Goal: Find specific page/section

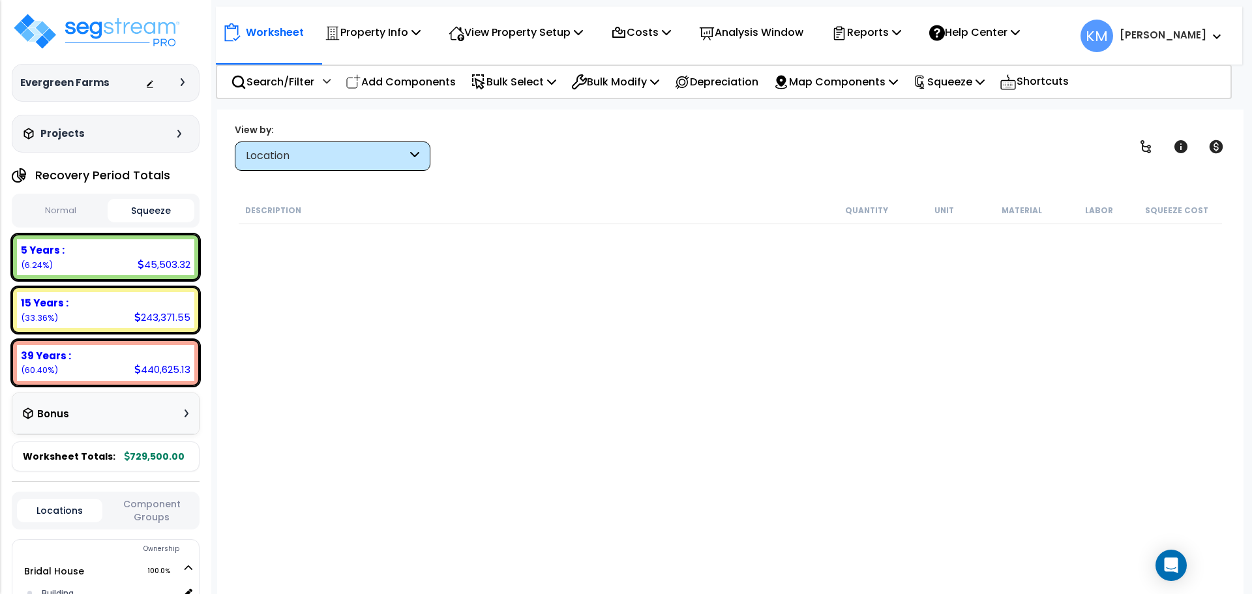
scroll to position [1331, 0]
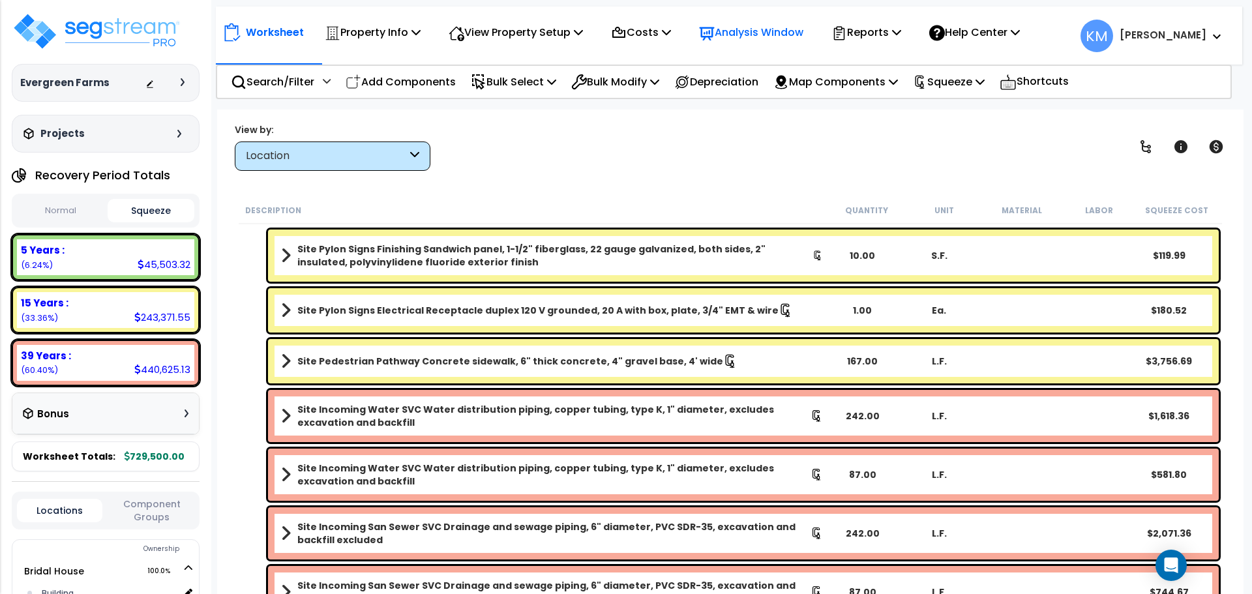
click at [764, 35] on p "Analysis Window" at bounding box center [751, 32] width 104 height 18
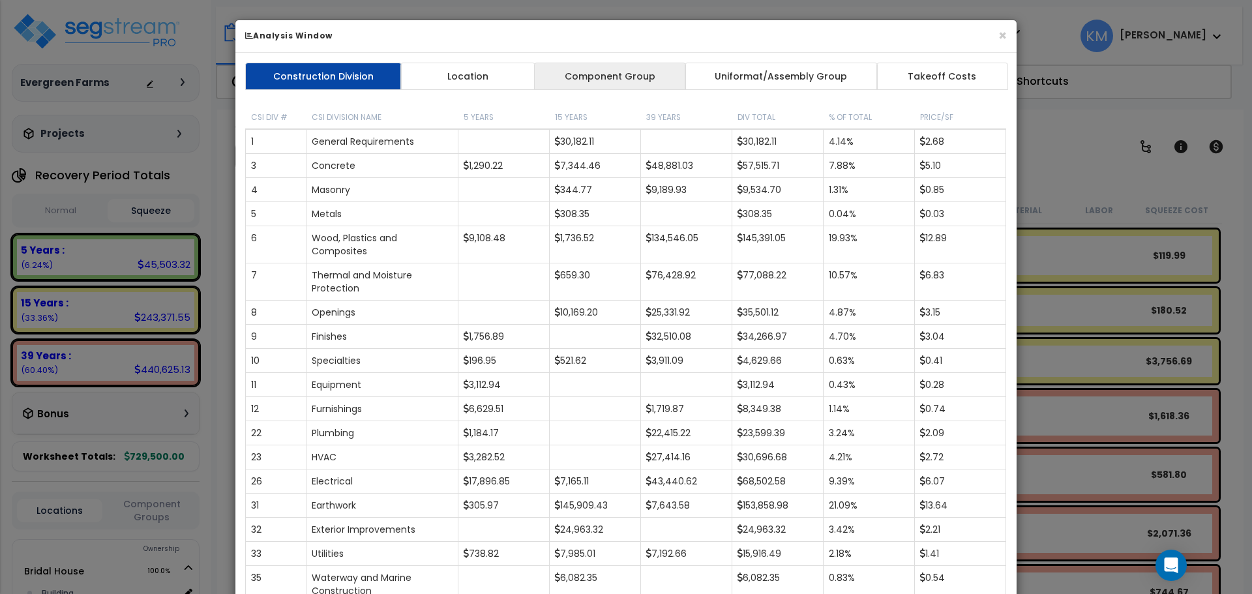
click at [623, 65] on link "Component Group" at bounding box center [609, 76] width 151 height 27
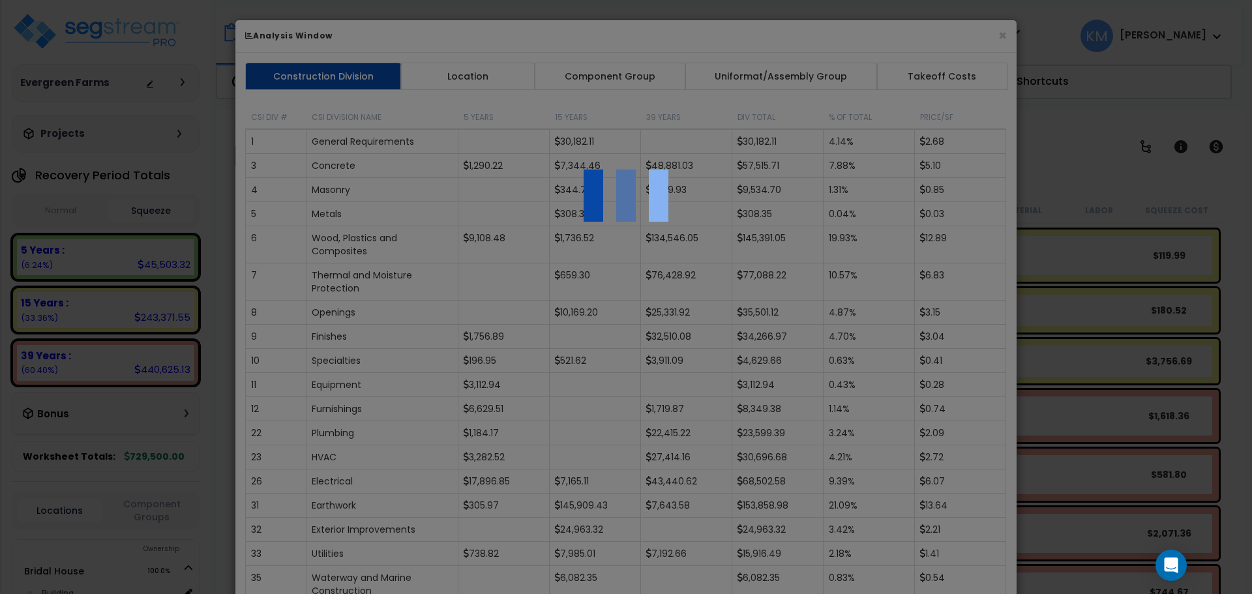
click at [487, 76] on div at bounding box center [626, 297] width 1252 height 594
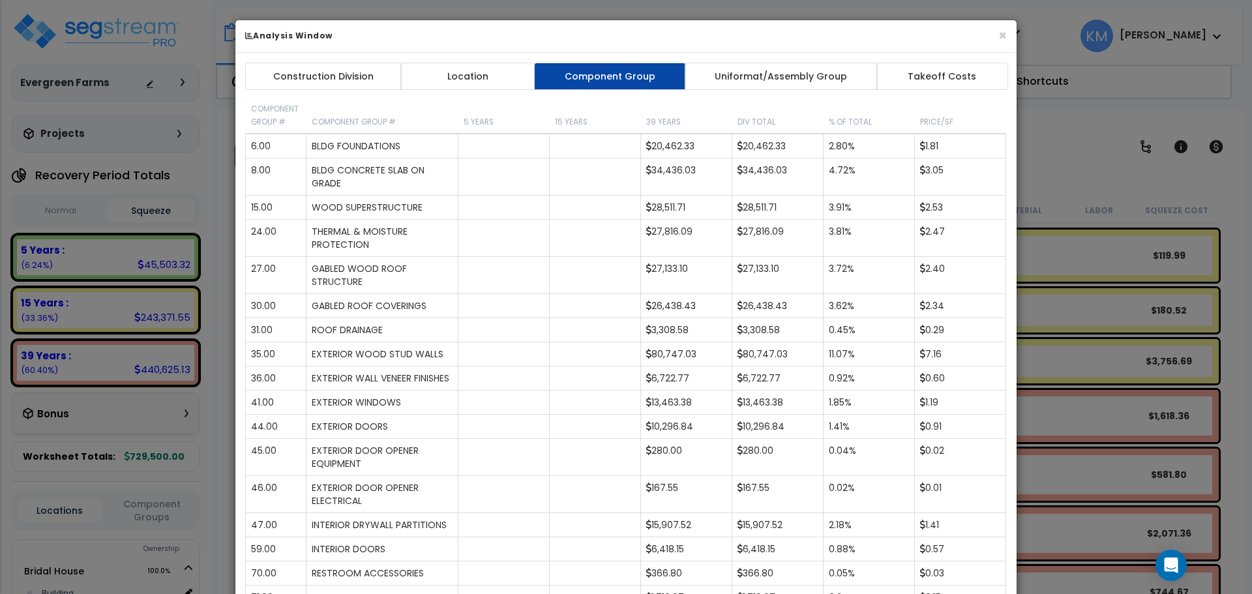
click at [478, 71] on link "Location" at bounding box center [468, 76] width 135 height 27
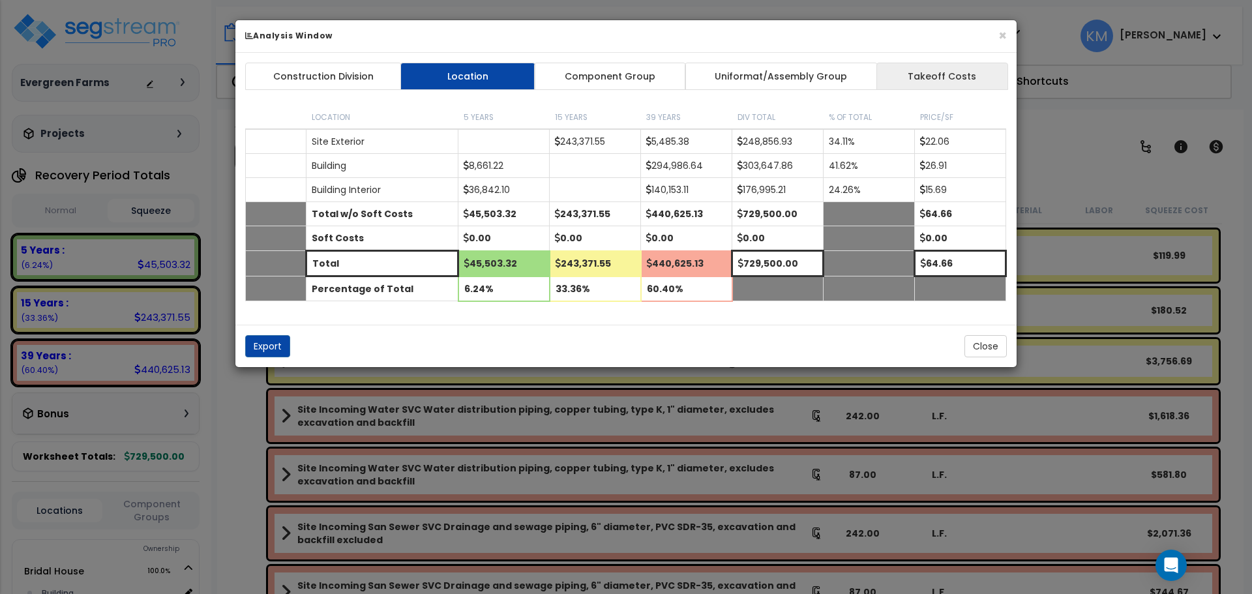
click at [937, 82] on link "Takeoff Costs" at bounding box center [943, 76] width 132 height 27
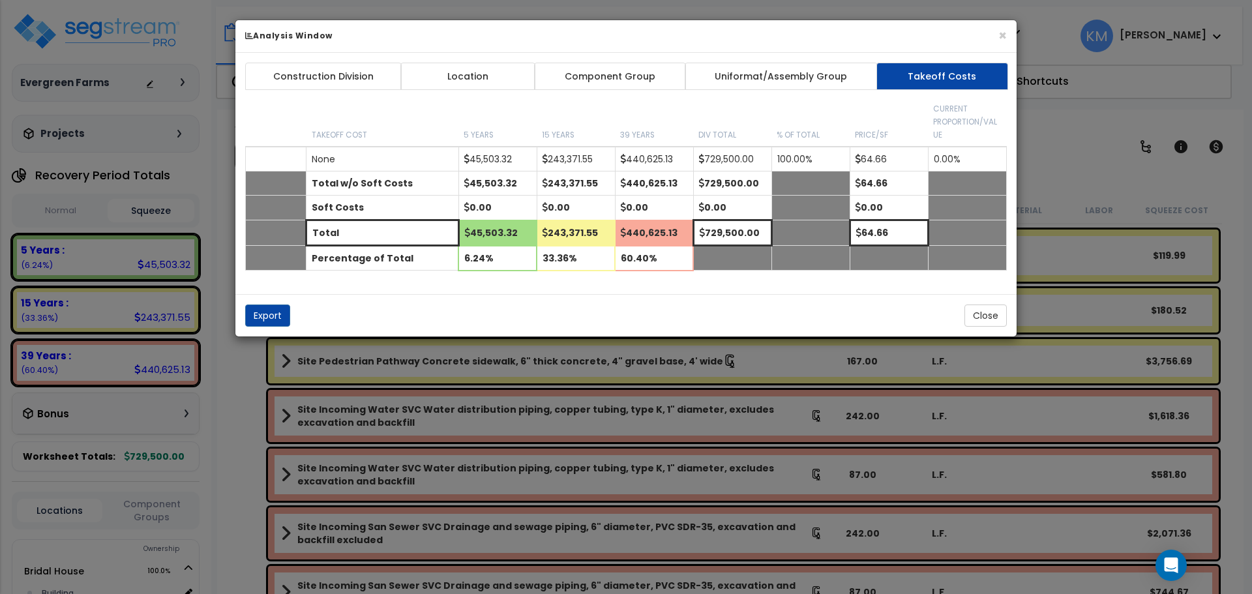
click at [488, 72] on link "Location" at bounding box center [468, 76] width 135 height 27
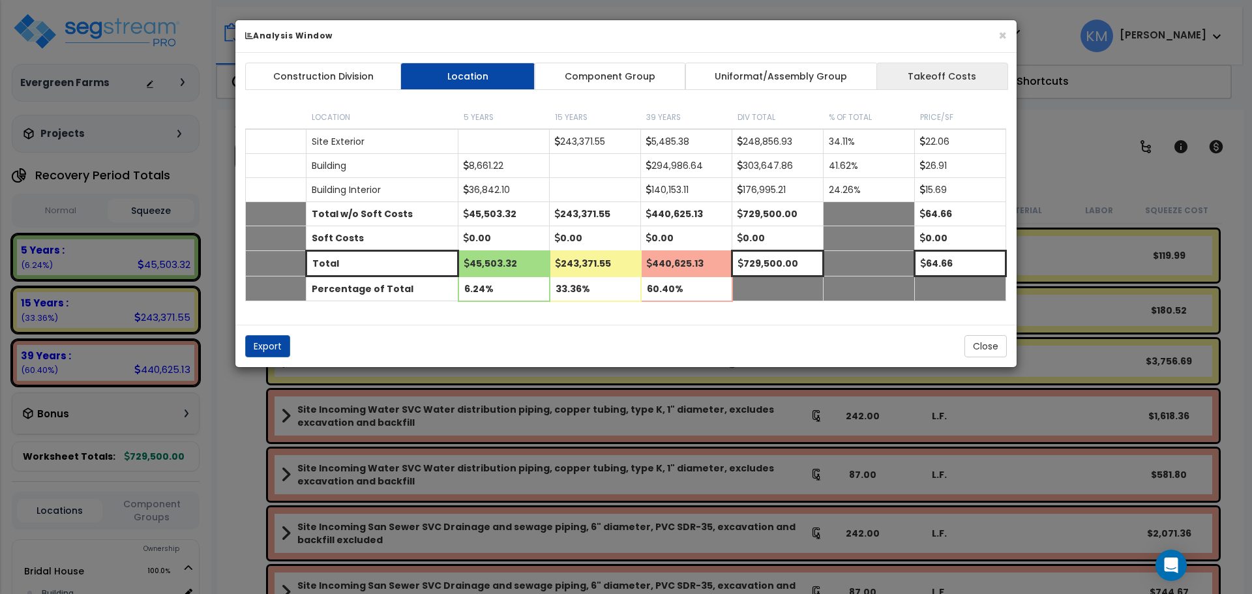
click at [903, 71] on link "Takeoff Costs" at bounding box center [943, 76] width 132 height 27
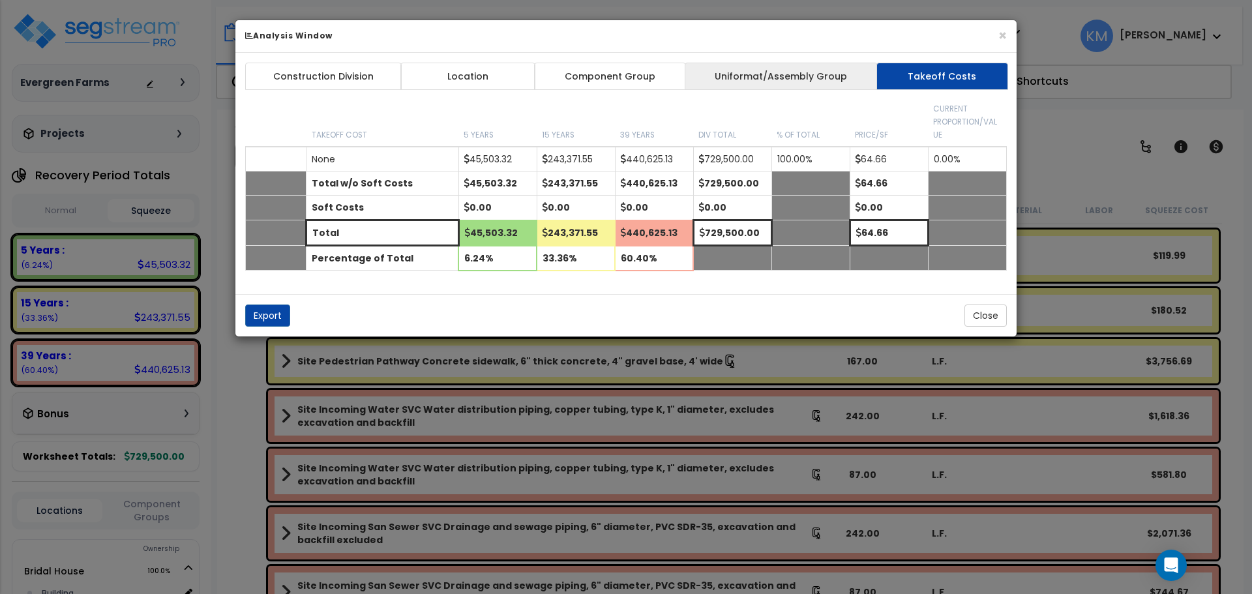
click at [825, 74] on link "Uniformat/Assembly Group" at bounding box center [781, 76] width 193 height 27
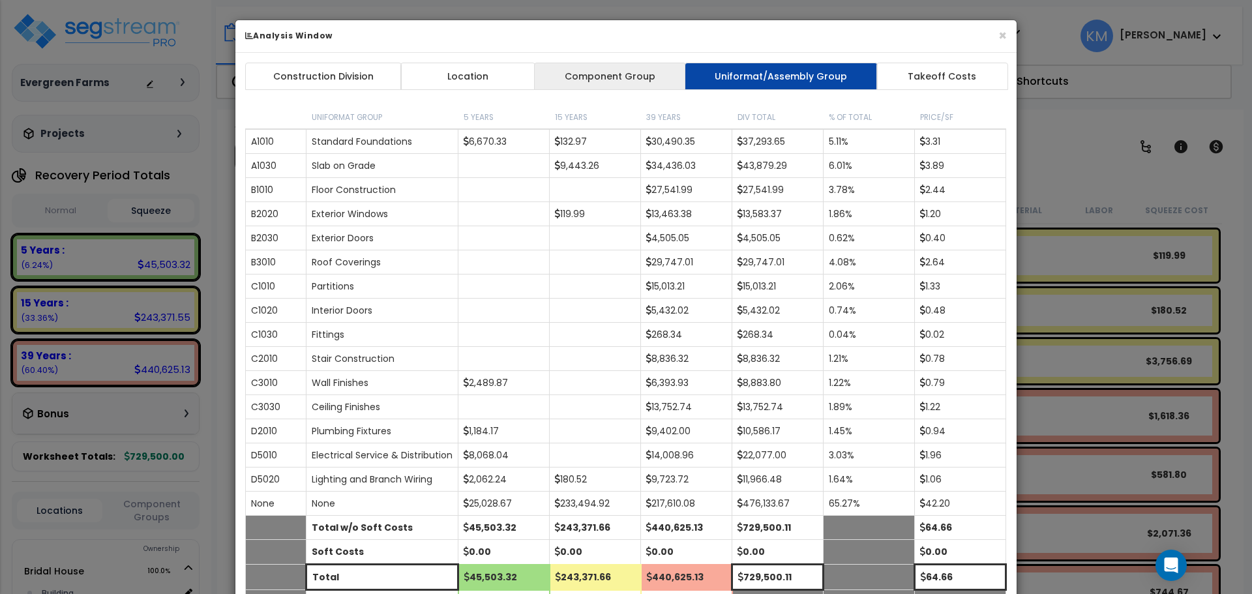
click at [570, 81] on link "Component Group" at bounding box center [609, 76] width 151 height 27
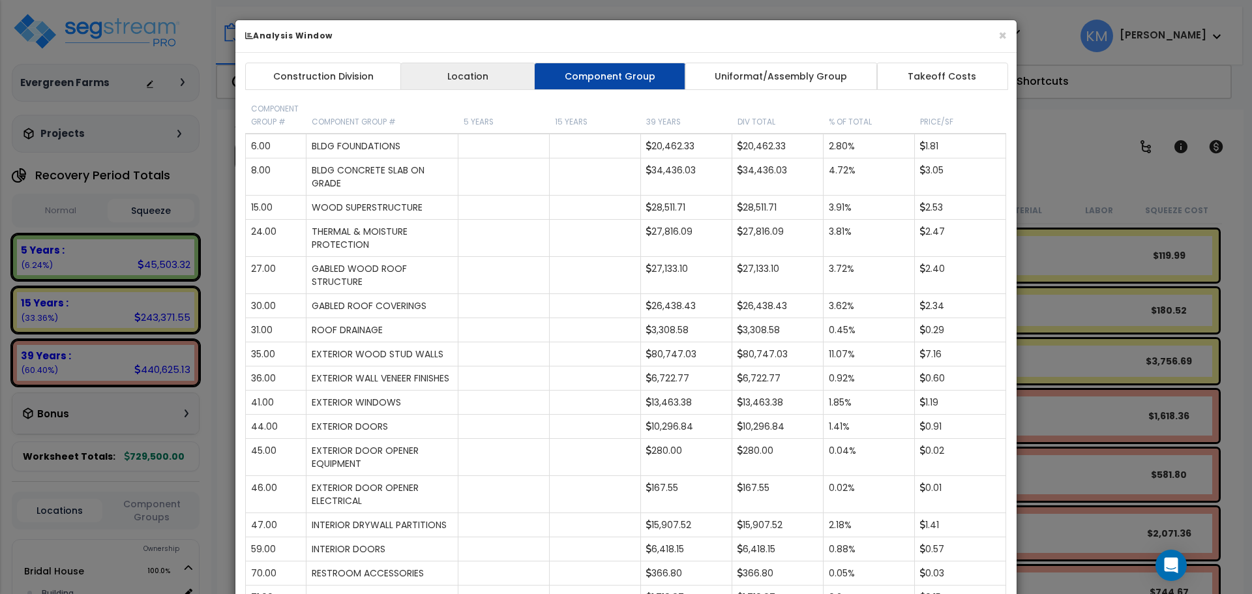
click at [530, 76] on link "Location" at bounding box center [468, 76] width 135 height 27
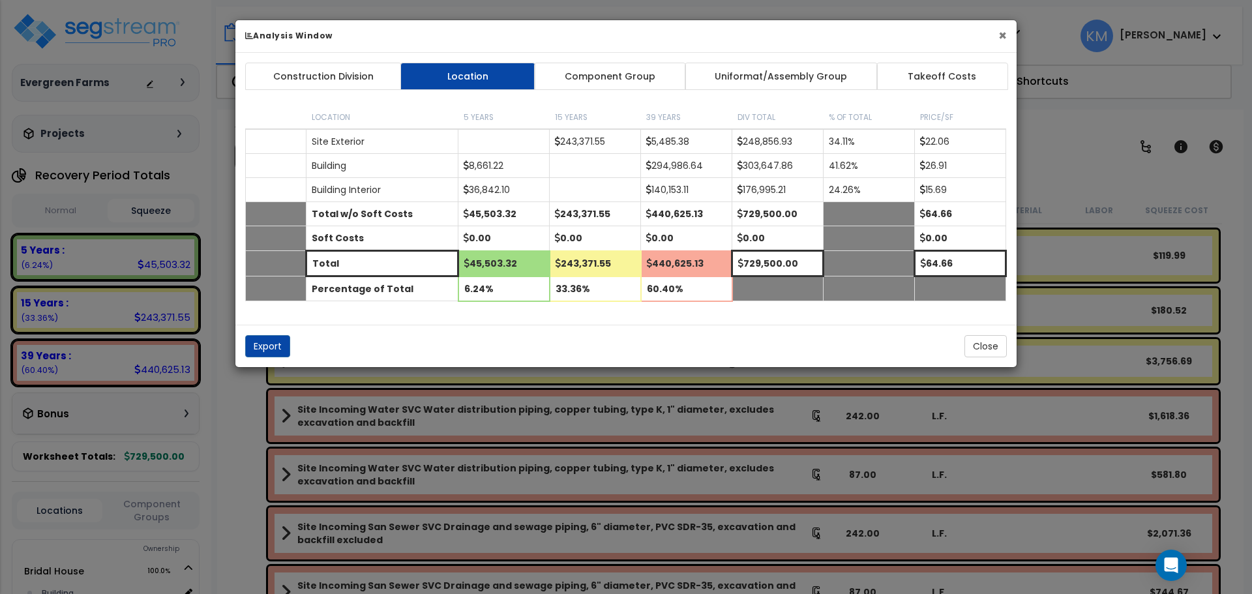
click at [1003, 36] on button "×" at bounding box center [1003, 36] width 8 height 14
